Goal: Task Accomplishment & Management: Use online tool/utility

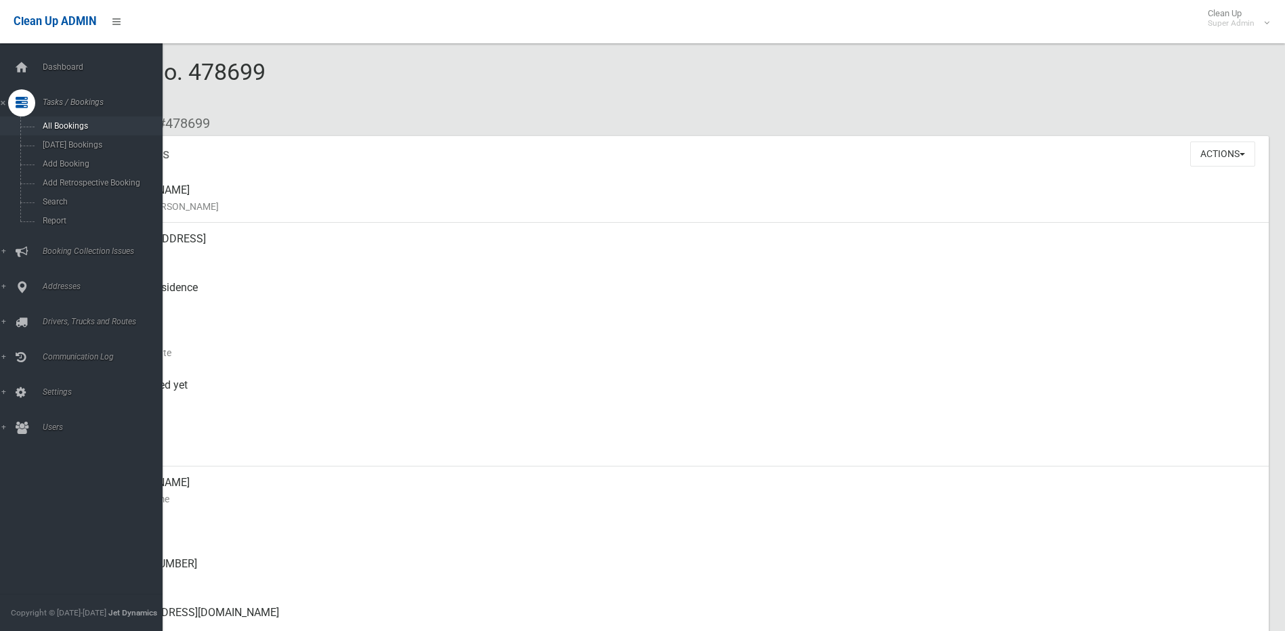
scroll to position [68, 0]
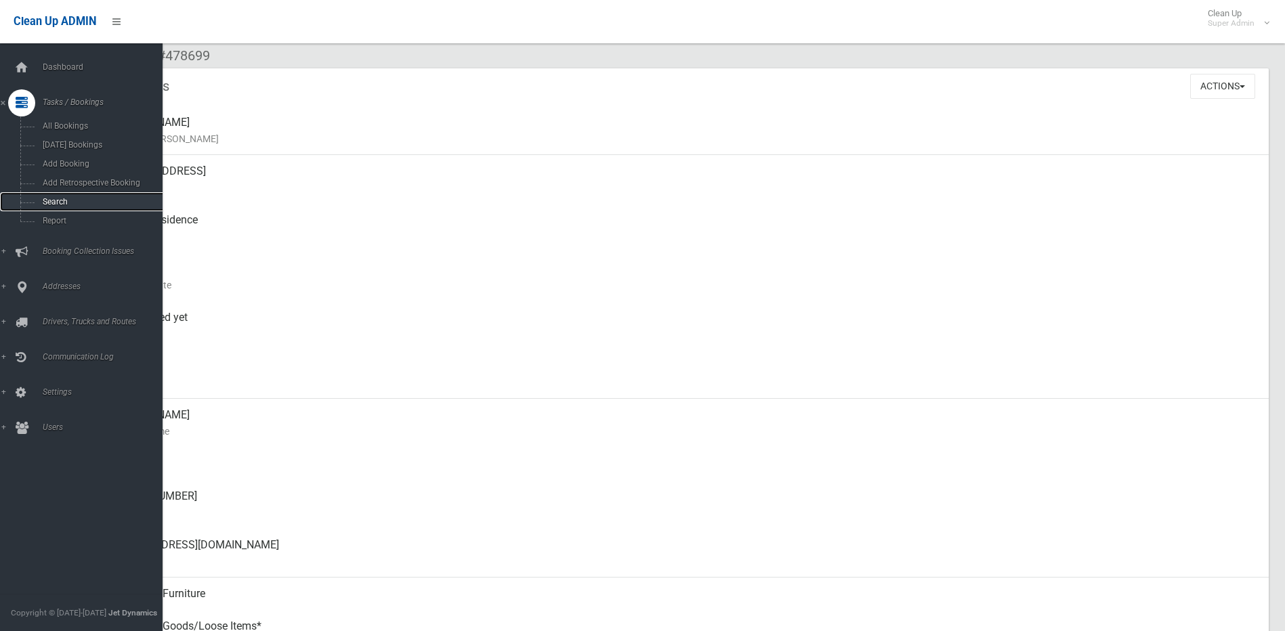
click at [60, 201] on span "Search" at bounding box center [100, 201] width 123 height 9
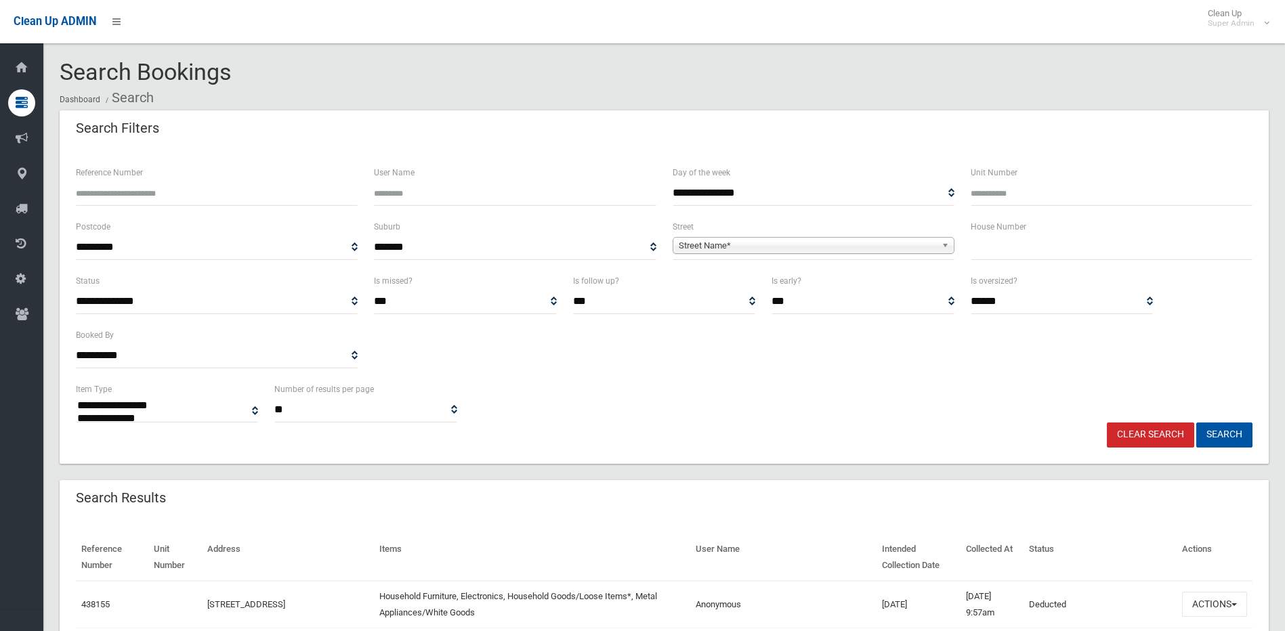
select select
click at [717, 248] on span "Street Name*" at bounding box center [807, 246] width 257 height 16
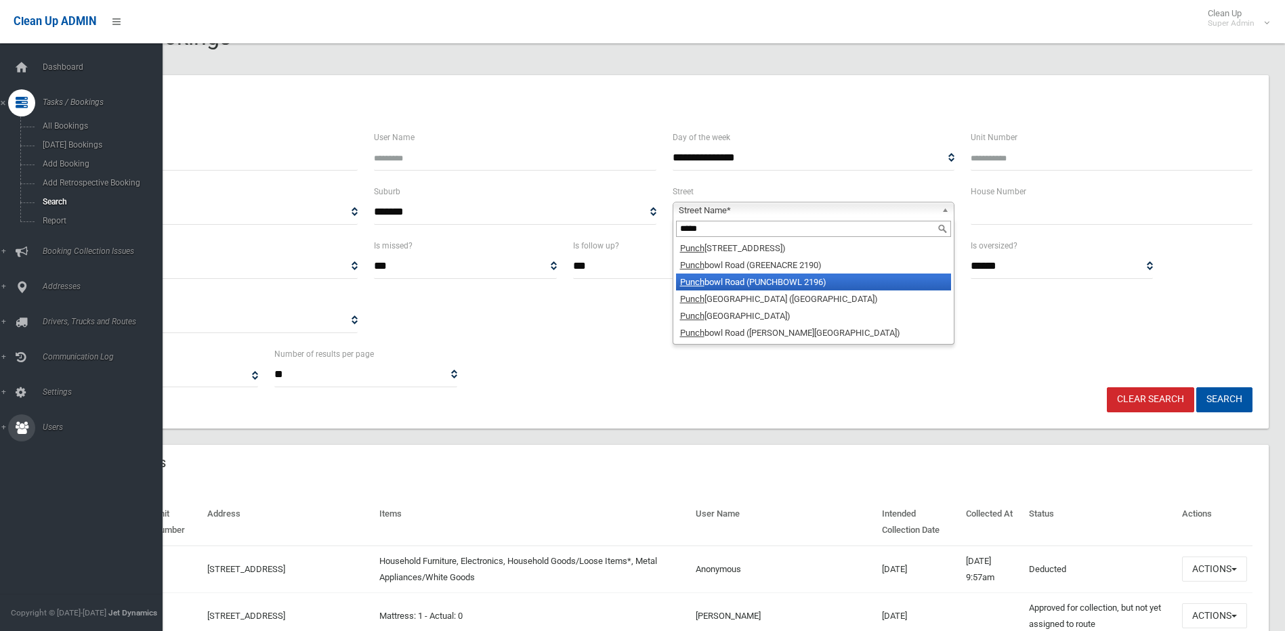
scroll to position [68, 0]
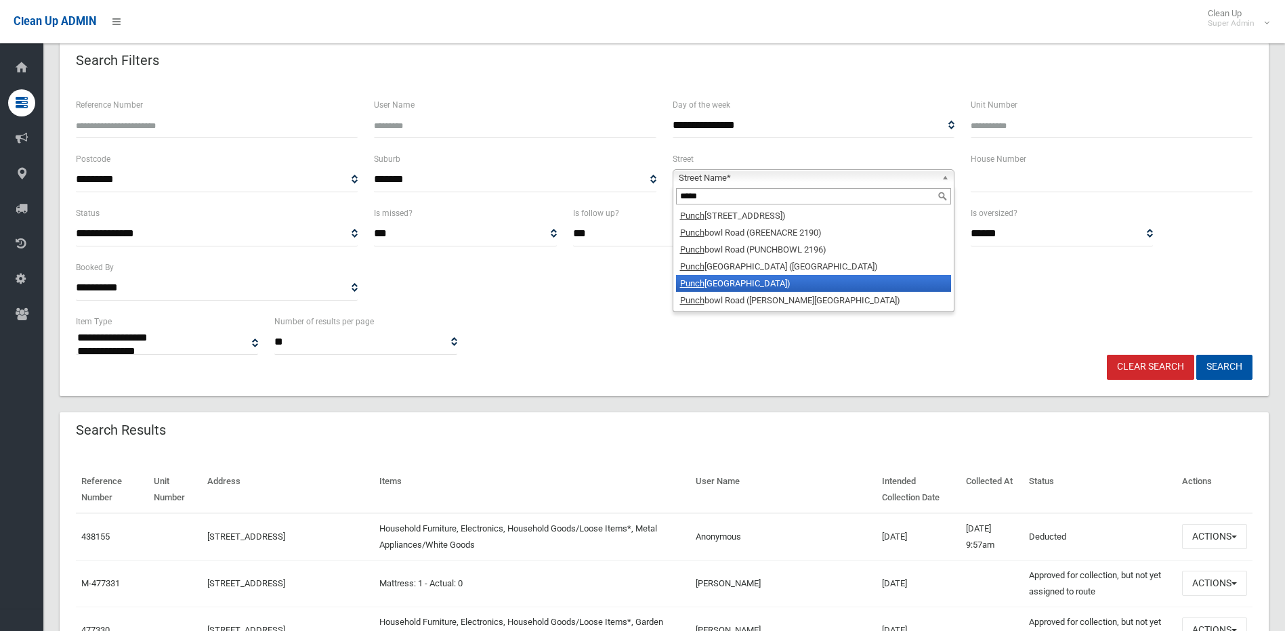
type input "*****"
click at [834, 280] on li "Punch bowl Road (BELFIELD 2191)" at bounding box center [813, 283] width 275 height 17
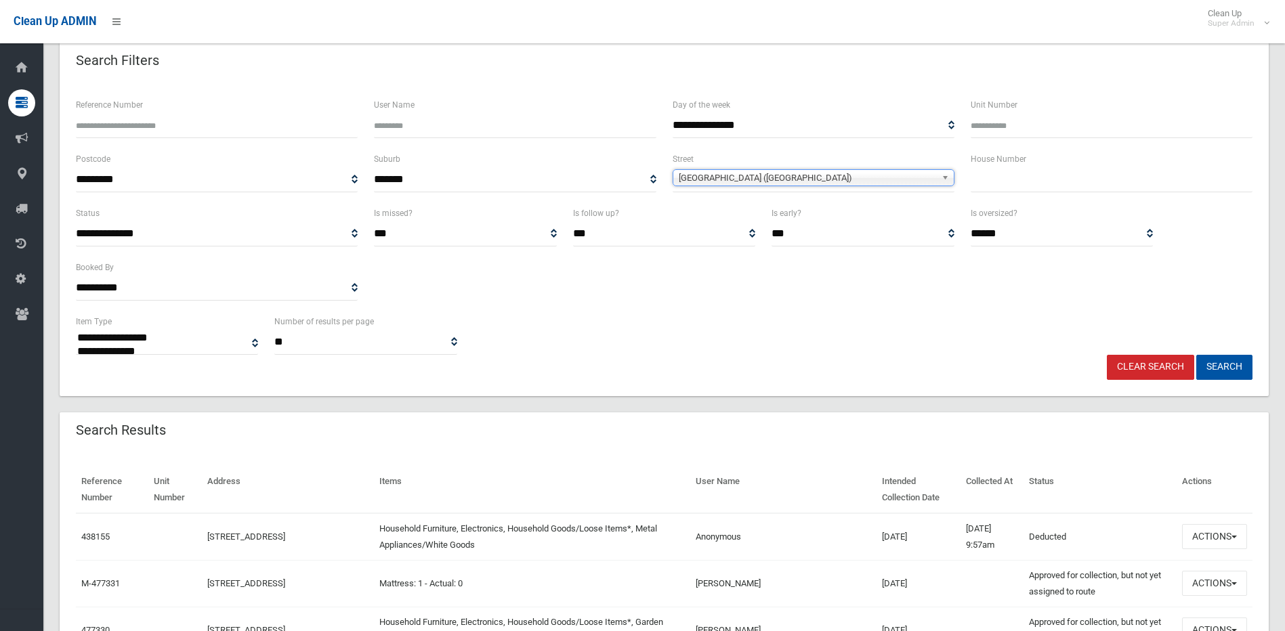
click at [990, 178] on input "text" at bounding box center [1112, 179] width 282 height 25
type input "***"
click at [1196, 355] on button "Search" at bounding box center [1224, 367] width 56 height 25
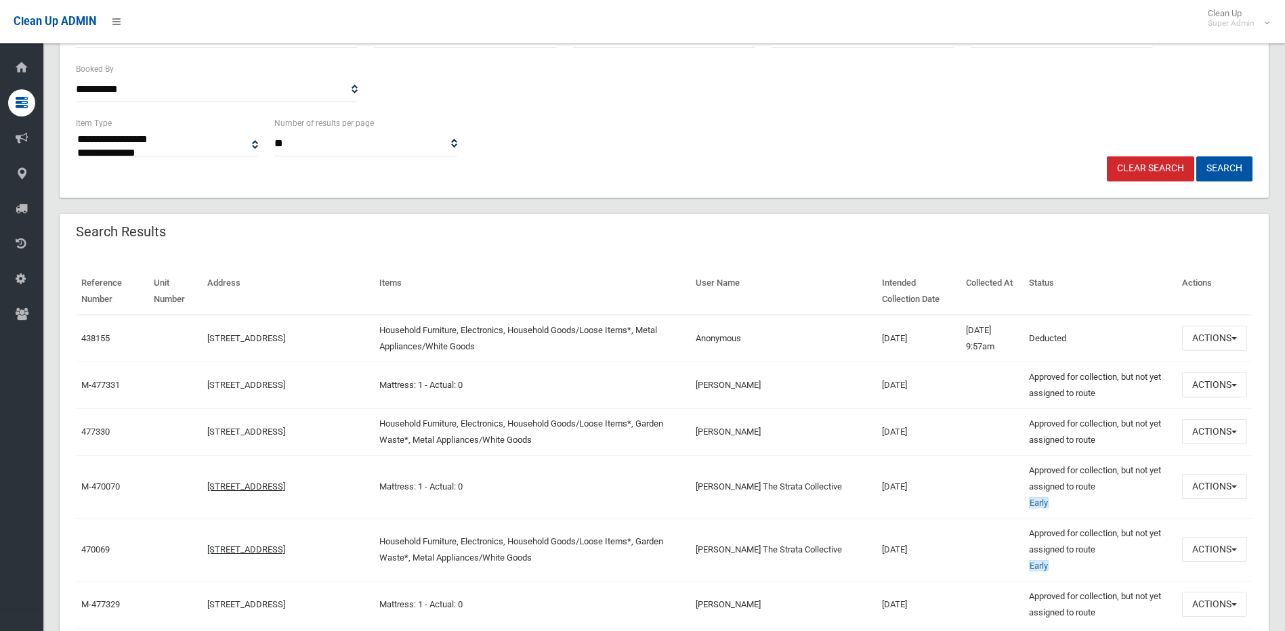
scroll to position [271, 0]
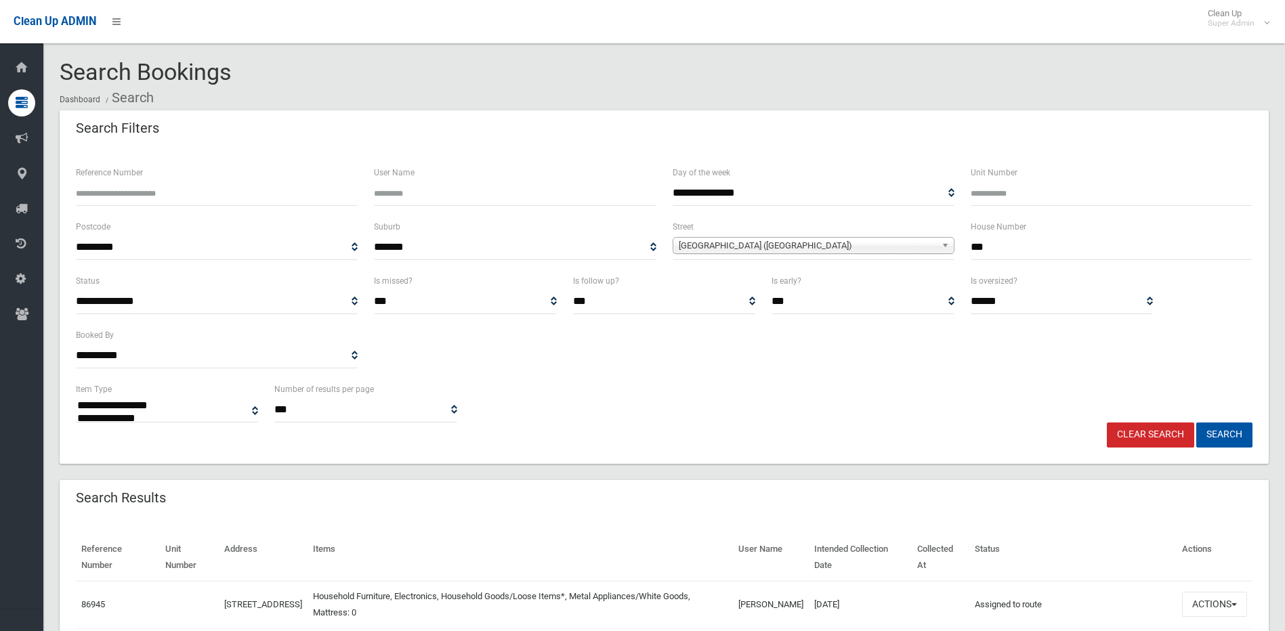
select select
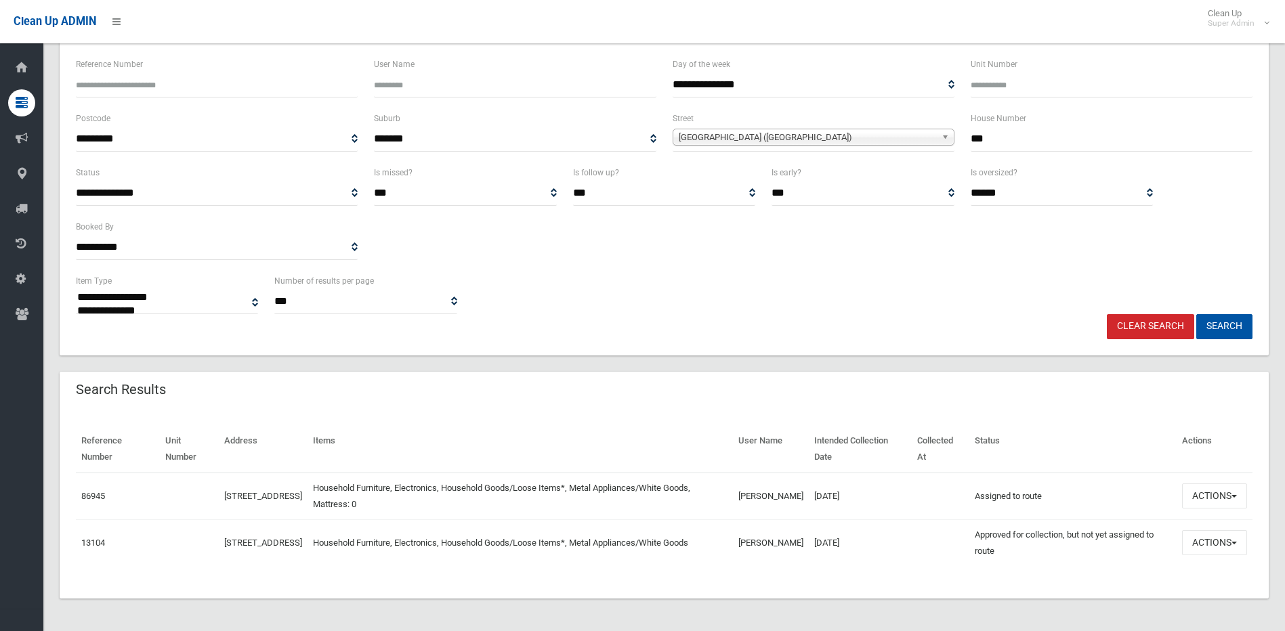
scroll to position [108, 0]
drag, startPoint x: 1052, startPoint y: 151, endPoint x: 954, endPoint y: 147, distance: 99.0
click at [954, 146] on div "**********" at bounding box center [664, 137] width 1193 height 54
click at [1196, 314] on button "Search" at bounding box center [1224, 326] width 56 height 25
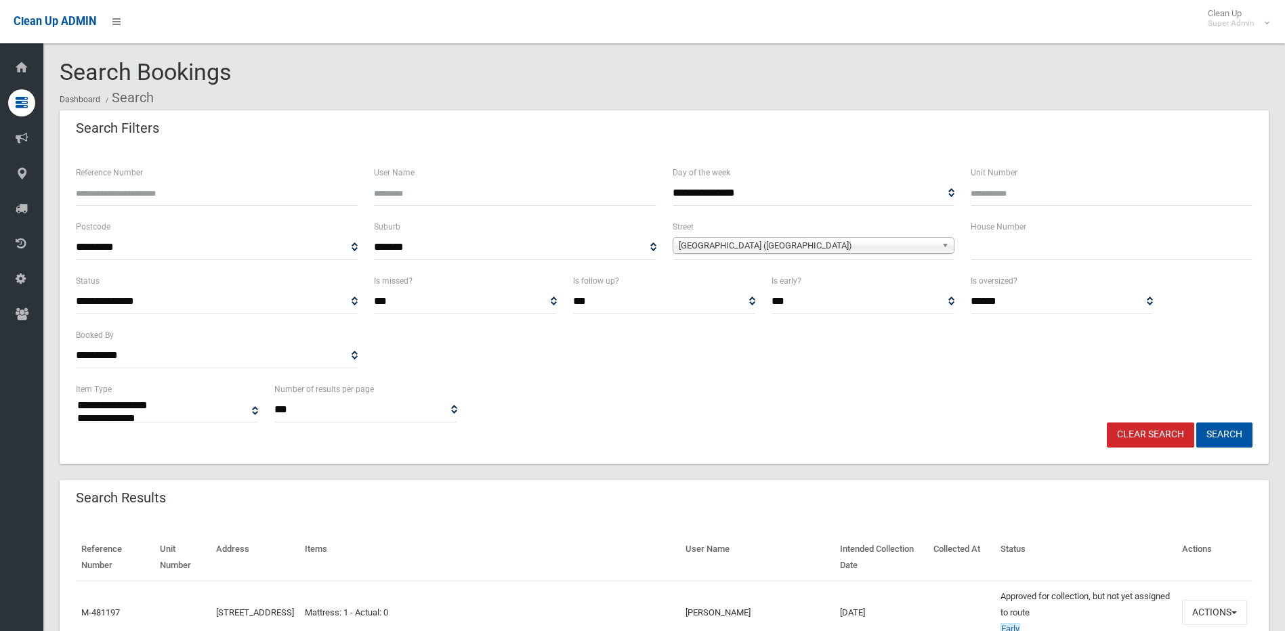
select select
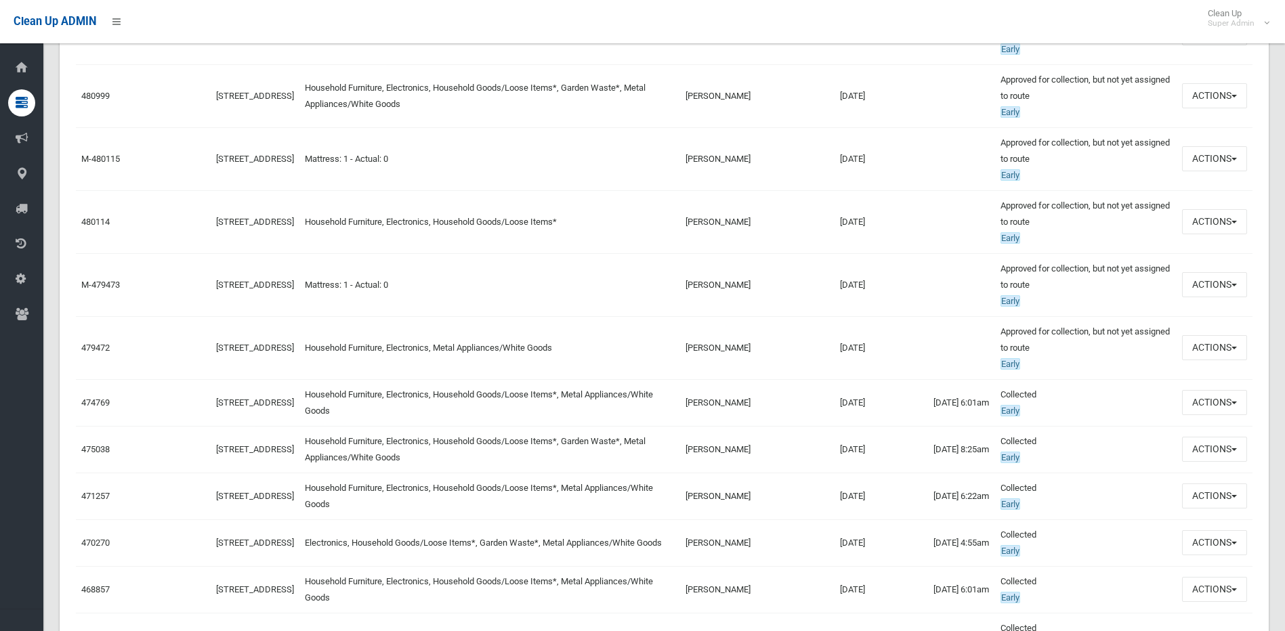
scroll to position [745, 0]
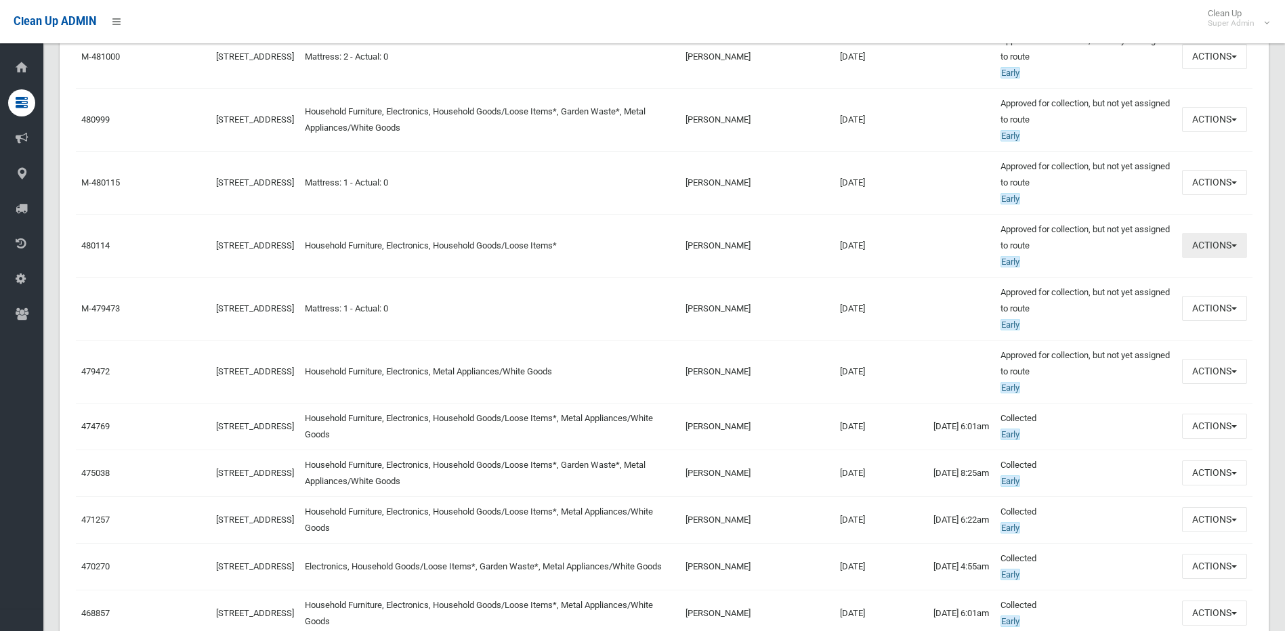
click at [1219, 257] on button "Actions" at bounding box center [1214, 245] width 65 height 25
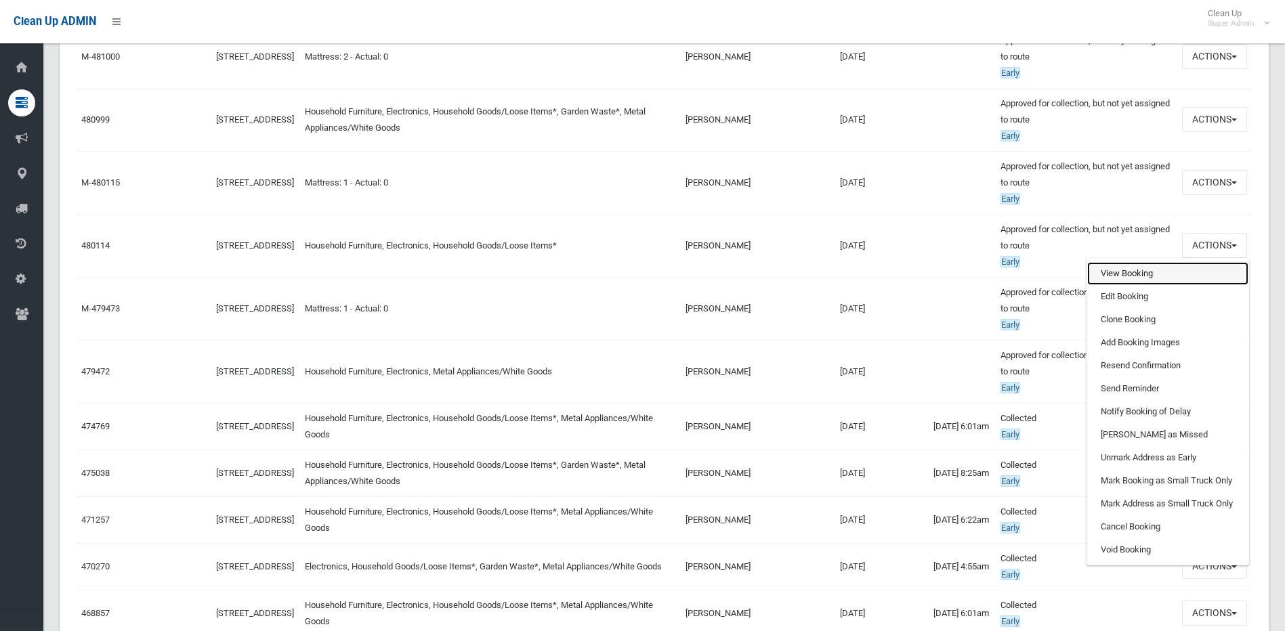
click at [1124, 278] on link "View Booking" at bounding box center [1167, 273] width 161 height 23
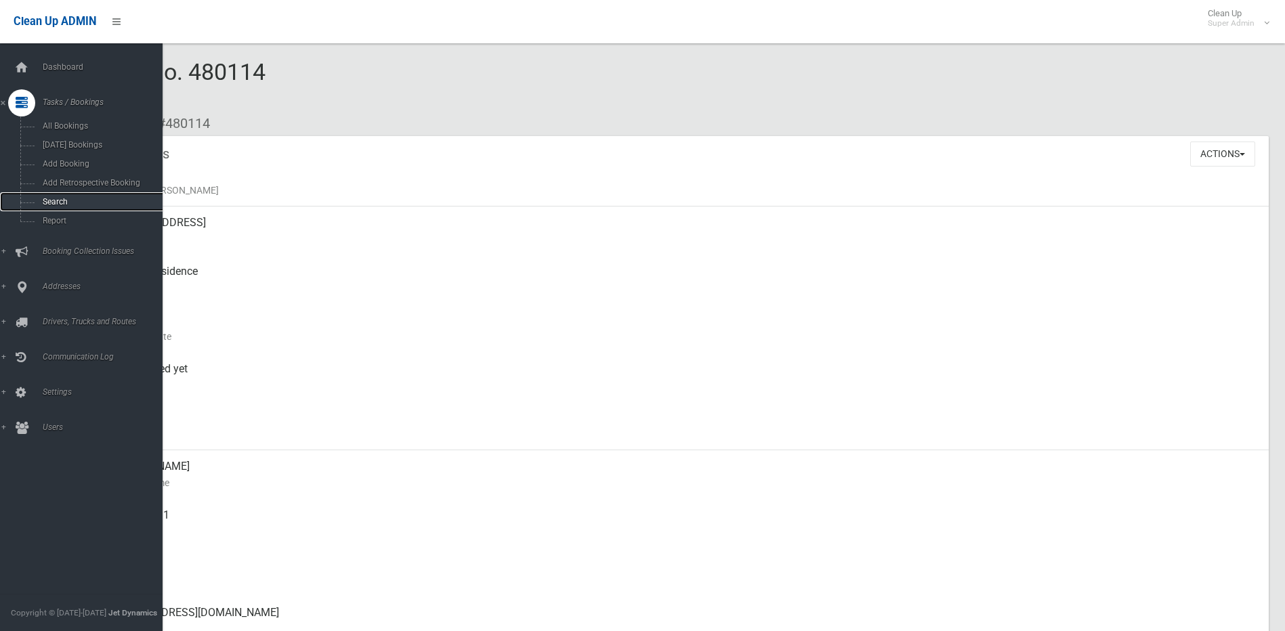
click at [60, 196] on link "Search" at bounding box center [86, 201] width 173 height 19
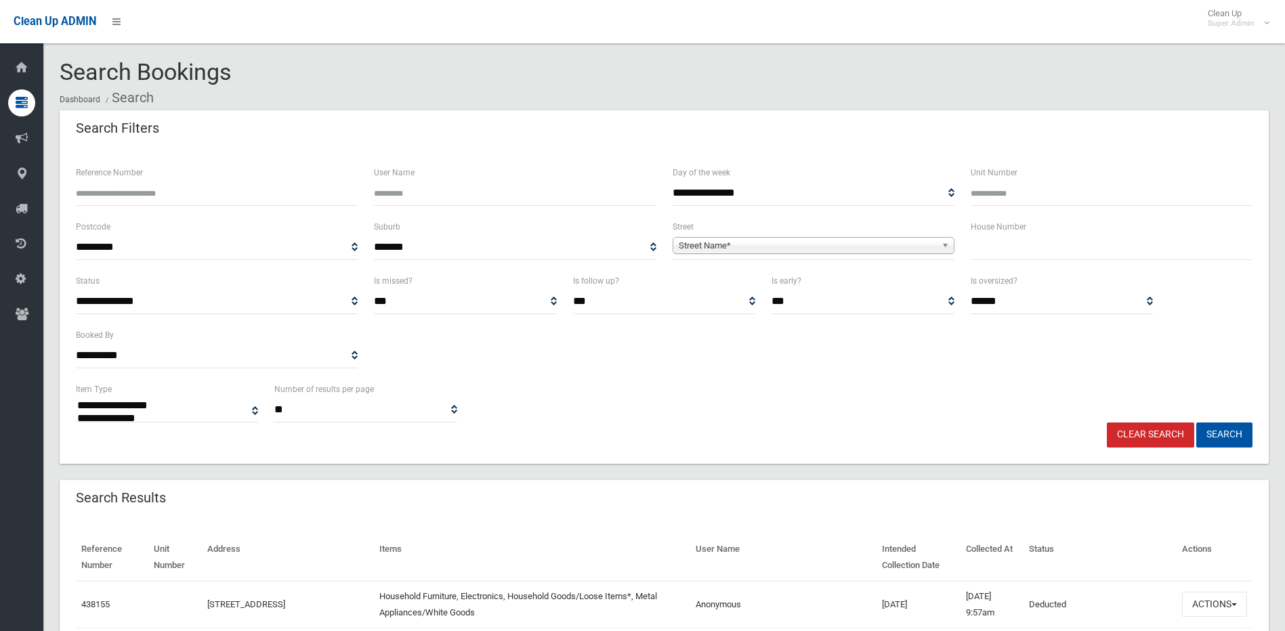
select select
click at [806, 254] on div "Street Name*" at bounding box center [814, 245] width 282 height 17
type input "****"
click at [1196, 423] on button "Search" at bounding box center [1224, 435] width 56 height 25
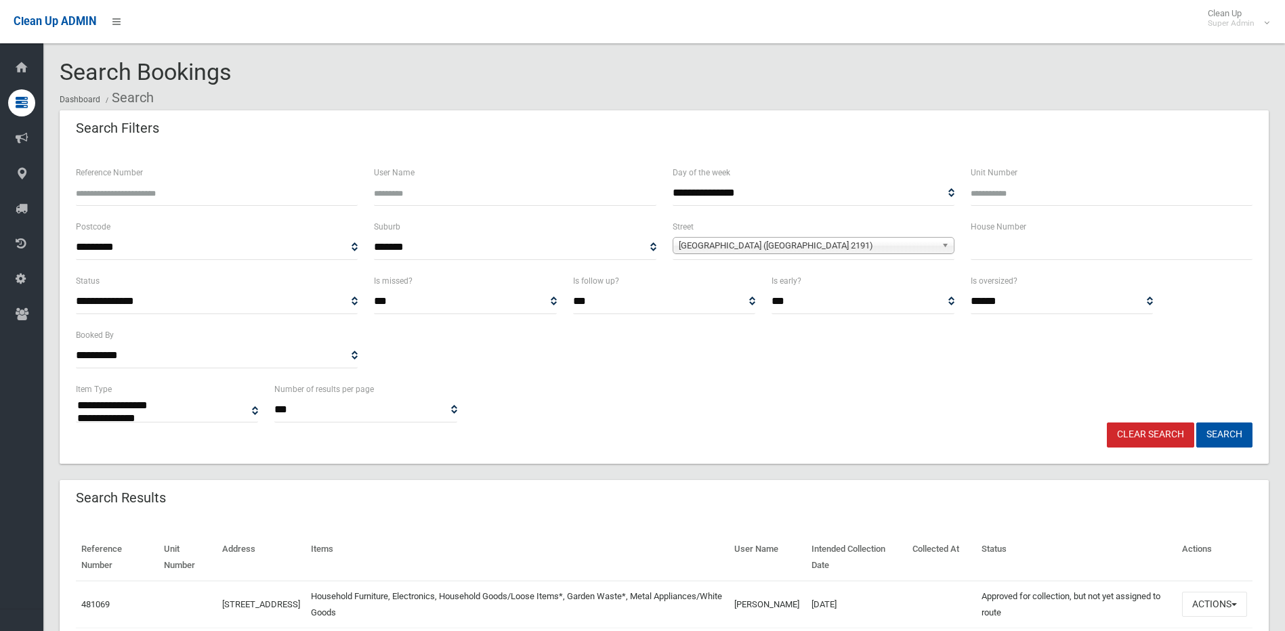
select select
click at [898, 246] on span "Saxon Street (BELFIELD 2191)" at bounding box center [807, 246] width 257 height 16
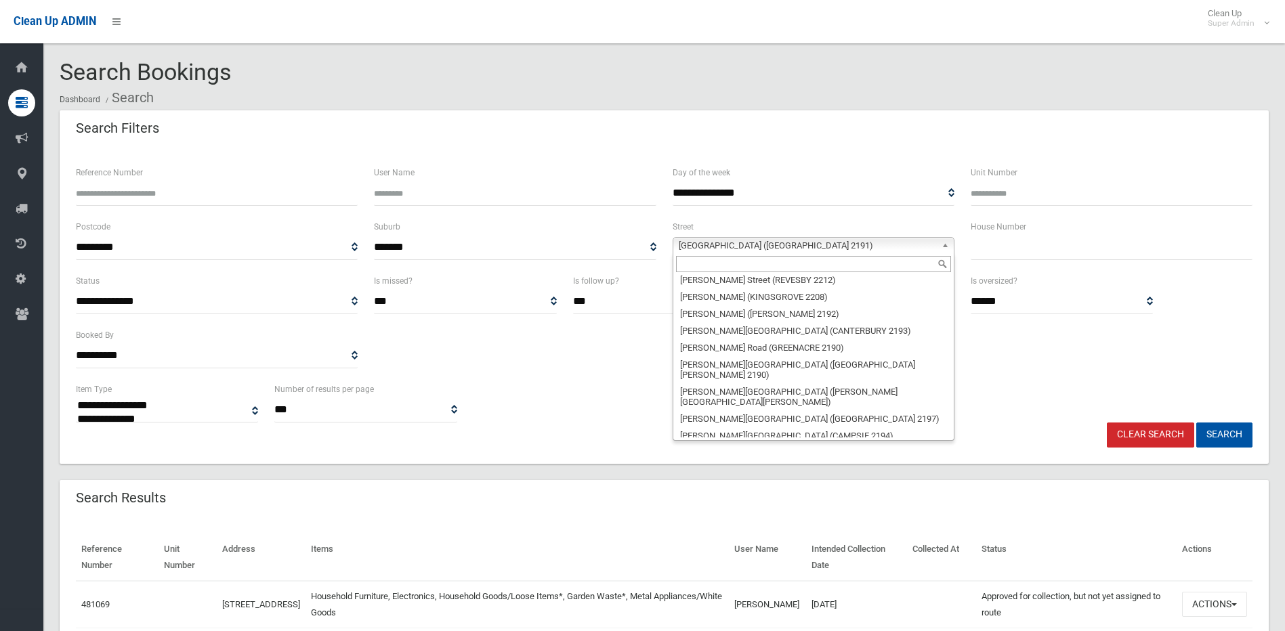
scroll to position [31696, 0]
click at [748, 271] on input "text" at bounding box center [813, 264] width 275 height 16
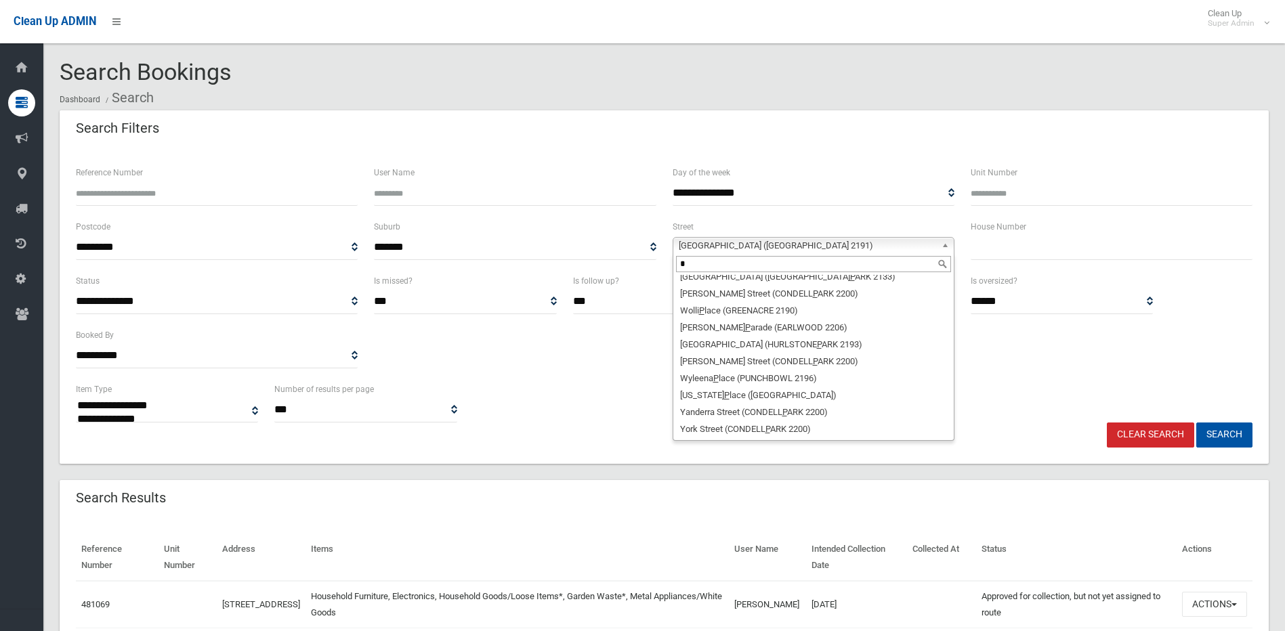
scroll to position [0, 0]
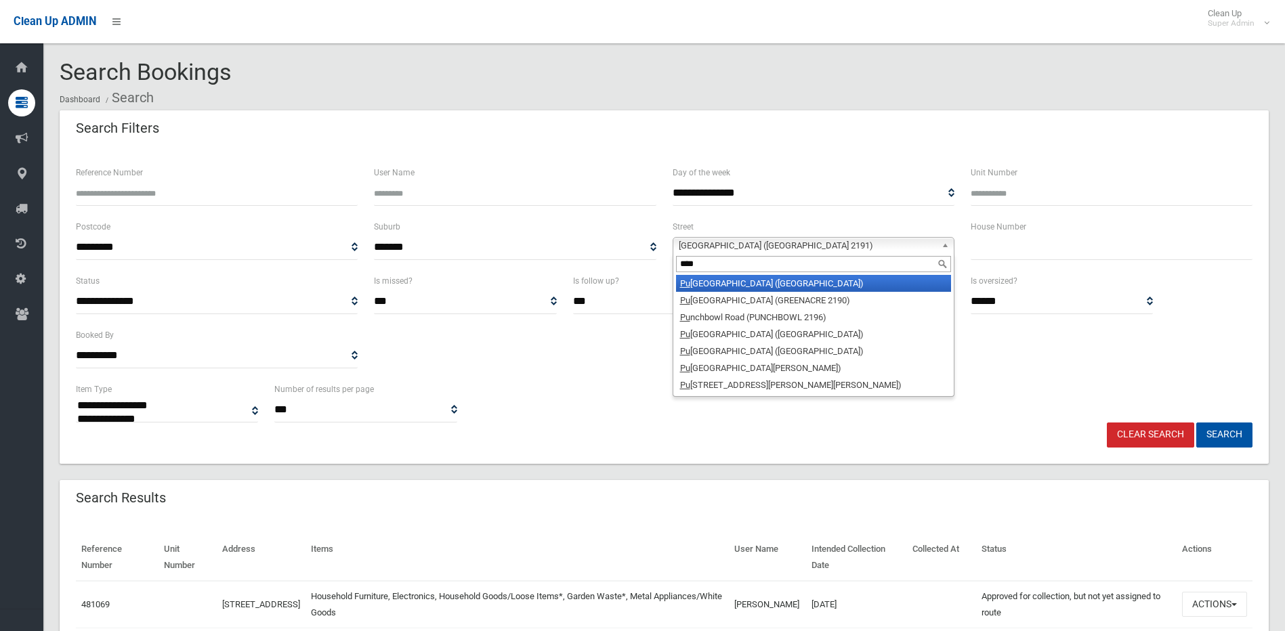
type input "*****"
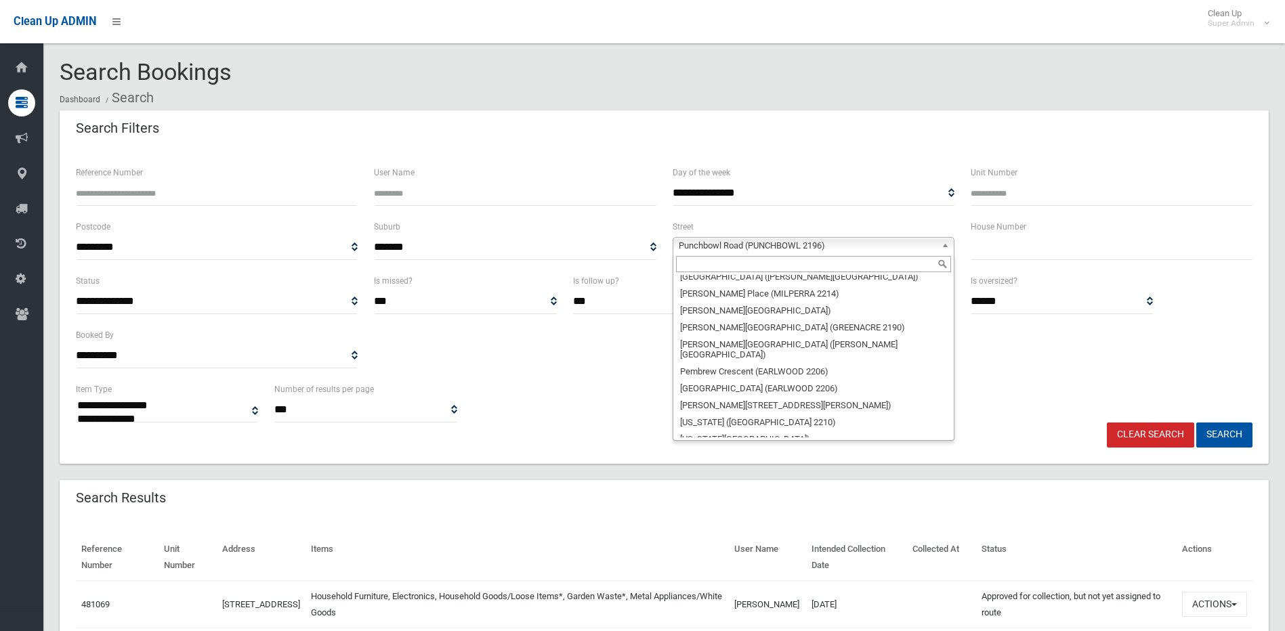
scroll to position [28919, 0]
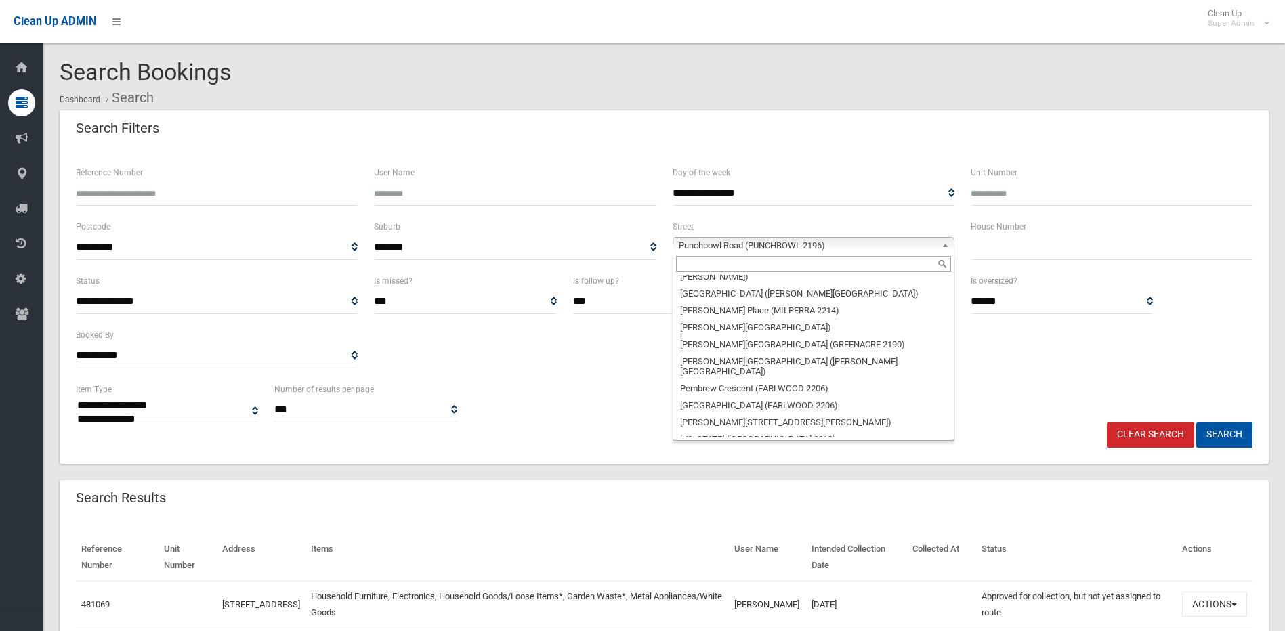
click at [748, 269] on input "text" at bounding box center [813, 264] width 275 height 16
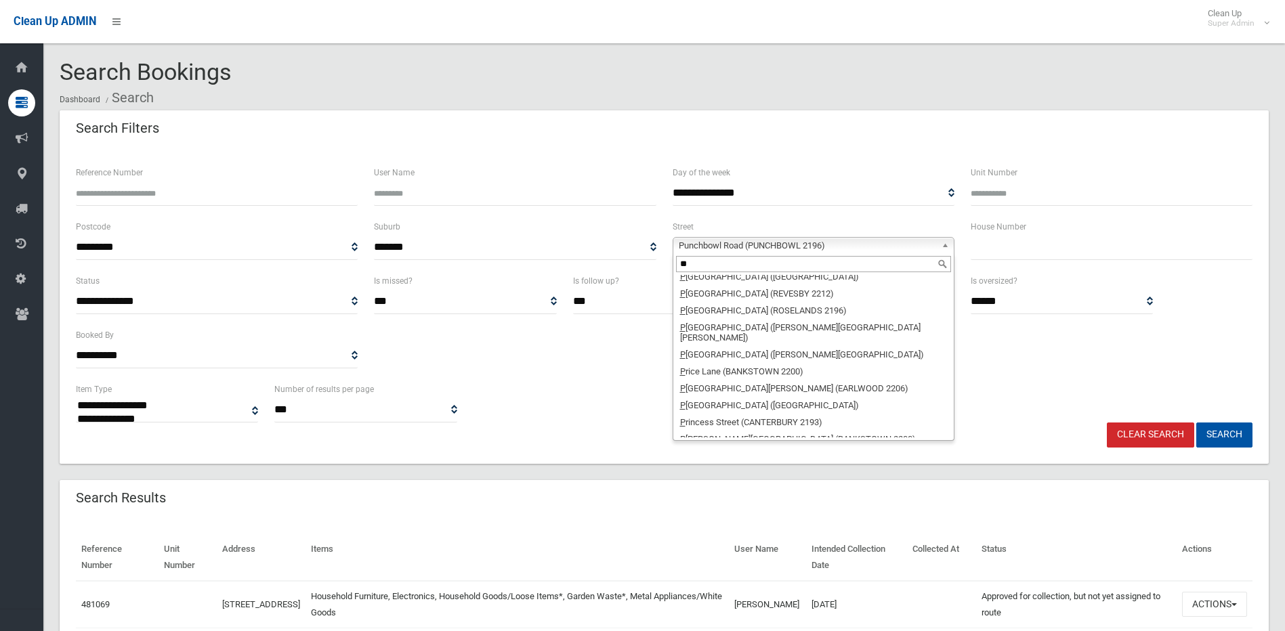
scroll to position [0, 0]
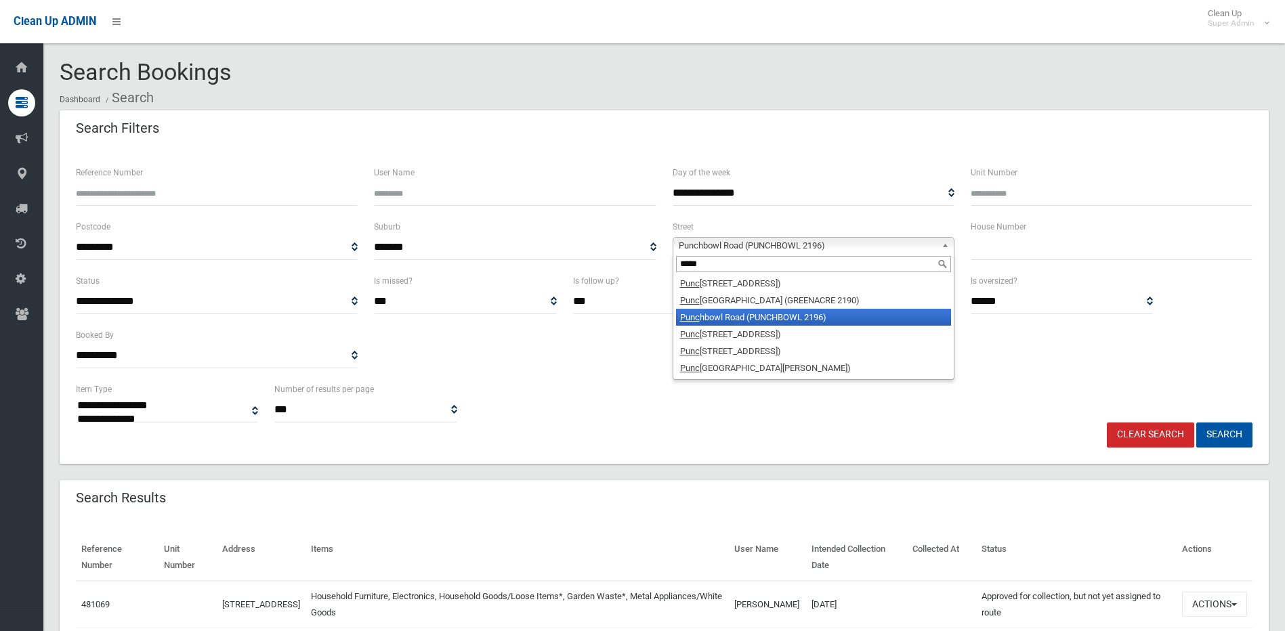
type input "******"
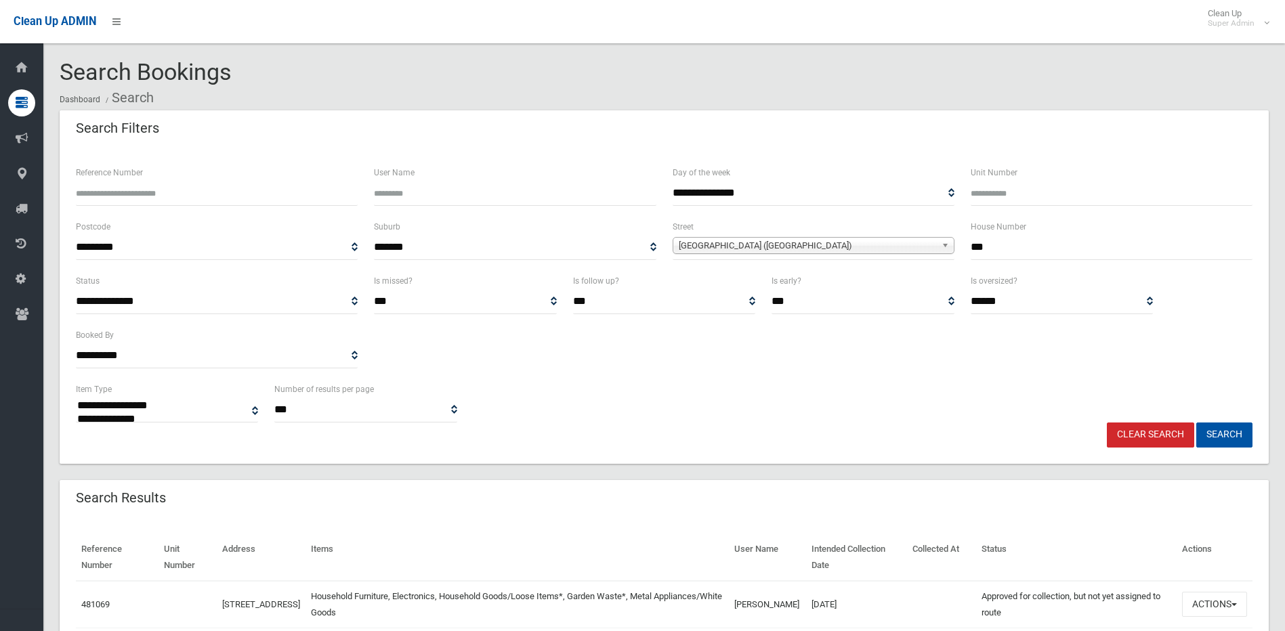
type input "***"
click at [1196, 423] on button "Search" at bounding box center [1224, 435] width 56 height 25
select select
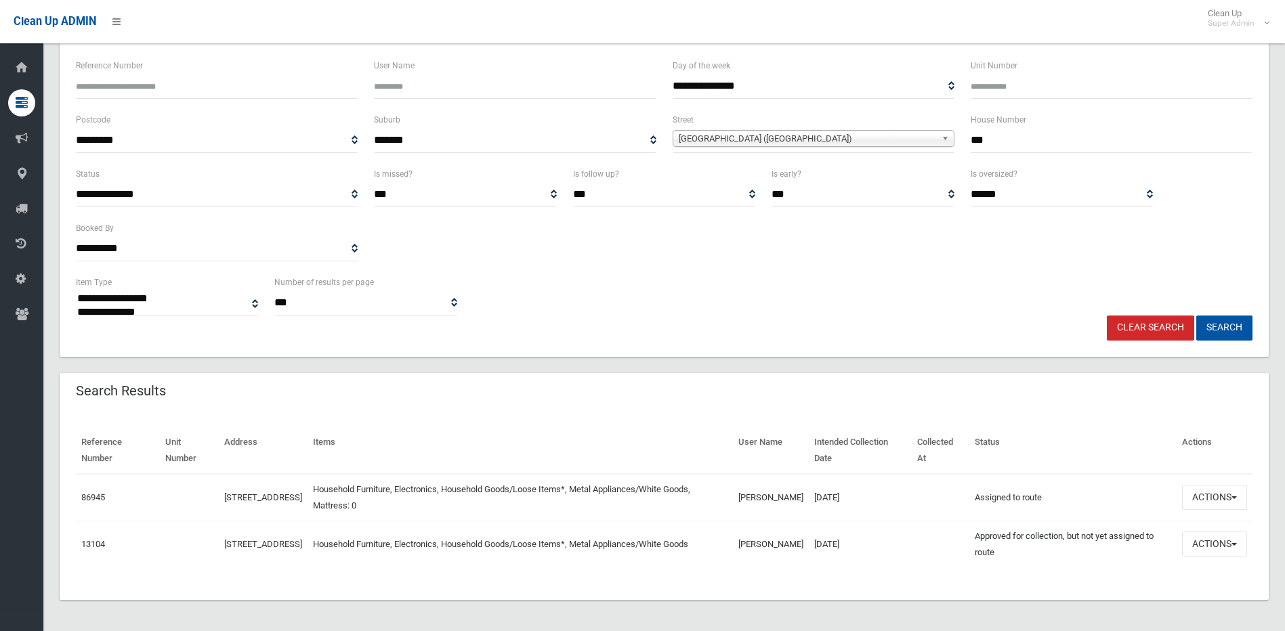
scroll to position [108, 0]
